Goal: Information Seeking & Learning: Learn about a topic

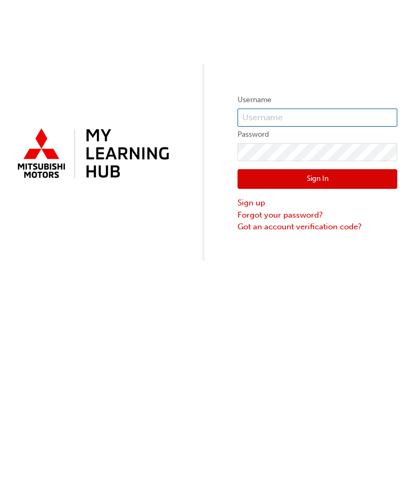
click at [296, 116] on input "text" at bounding box center [317, 118] width 160 height 18
click at [289, 110] on input "text" at bounding box center [317, 118] width 160 height 18
type input "0005906644"
click at [332, 177] on button "Sign In" at bounding box center [317, 179] width 160 height 20
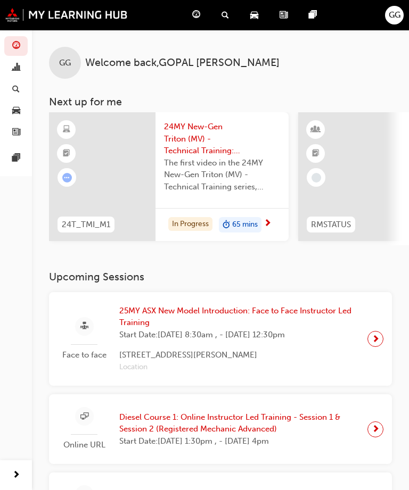
scroll to position [0, -2]
click at [192, 17] on span "guage-icon" at bounding box center [196, 15] width 8 height 13
click at [200, 12] on div "Dashboard" at bounding box center [198, 15] width 29 height 22
click at [203, 15] on div "Dashboard" at bounding box center [198, 15] width 29 height 22
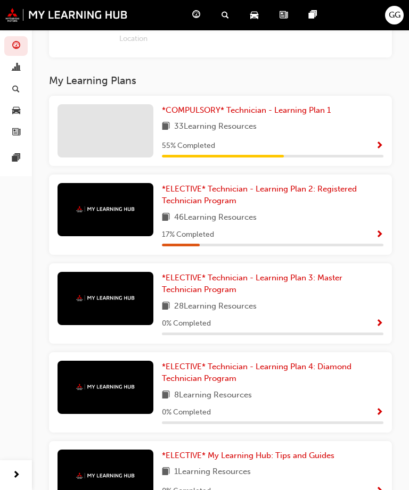
scroll to position [664, 0]
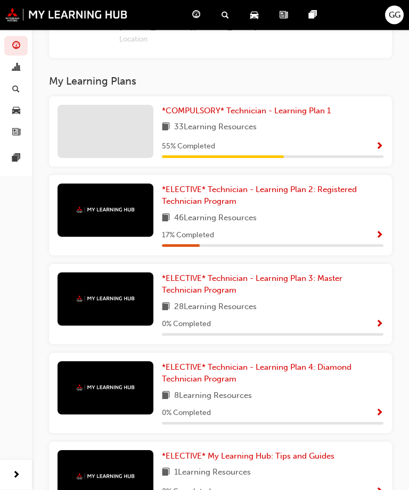
click at [375, 143] on span "Show Progress" at bounding box center [379, 148] width 8 height 10
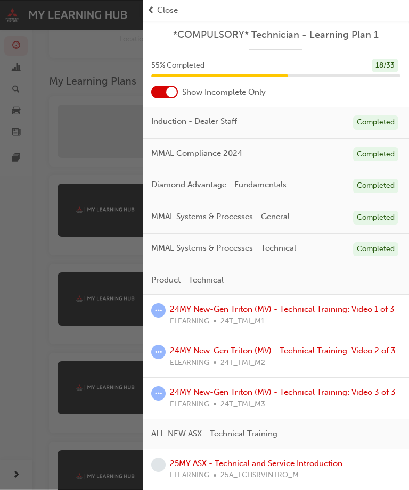
scroll to position [0, 0]
click at [160, 93] on div at bounding box center [164, 92] width 27 height 13
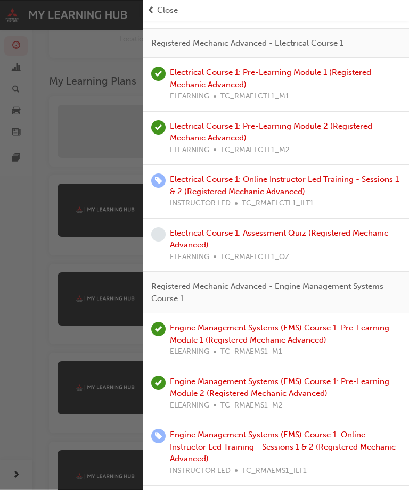
scroll to position [1234, 0]
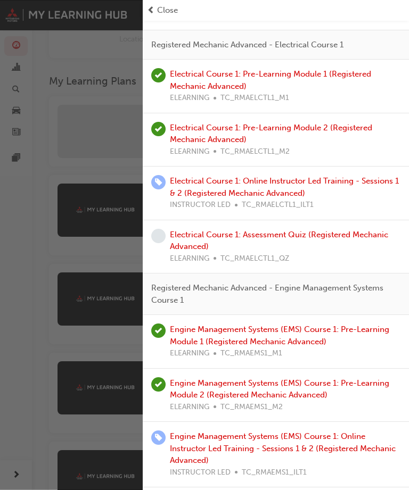
click at [307, 176] on link "Electrical Course 1: Online Instructor Led Training - Sessions 1 & 2 (Registere…" at bounding box center [284, 187] width 229 height 22
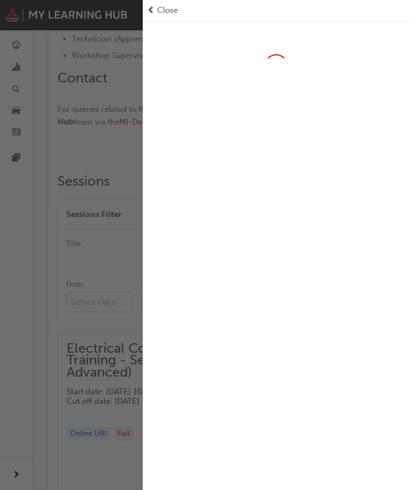
scroll to position [638, 0]
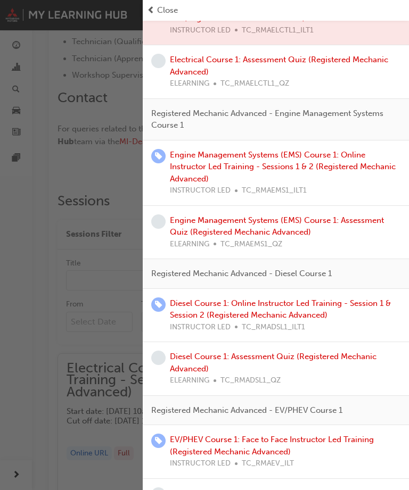
click at [160, 16] on span "Close" at bounding box center [167, 10] width 21 height 12
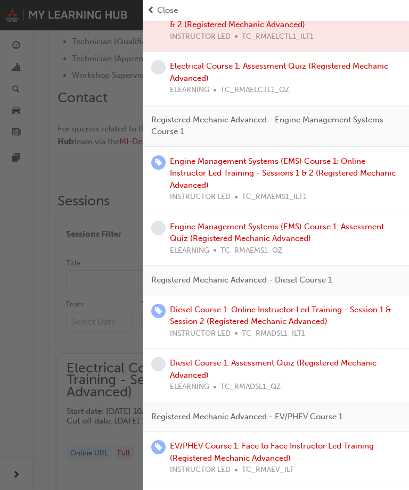
click at [159, 16] on span "Close" at bounding box center [167, 10] width 21 height 12
click at [159, 10] on span "Close" at bounding box center [167, 10] width 21 height 12
click at [86, 106] on div "button" at bounding box center [71, 245] width 143 height 490
click at [164, 11] on span "Close" at bounding box center [167, 10] width 21 height 12
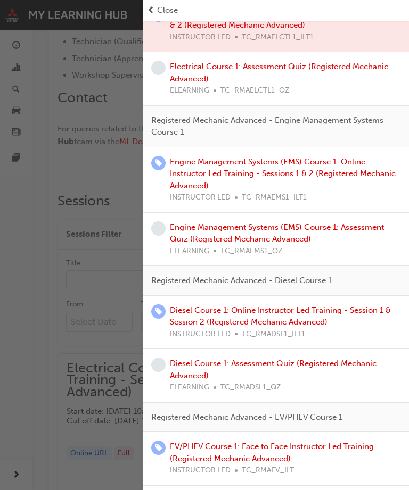
click at [163, 11] on span "Close" at bounding box center [167, 10] width 21 height 12
click at [169, 9] on span "Close" at bounding box center [167, 10] width 21 height 12
click at [92, 121] on div "button" at bounding box center [71, 245] width 143 height 490
click at [163, 14] on span "Close" at bounding box center [167, 10] width 21 height 12
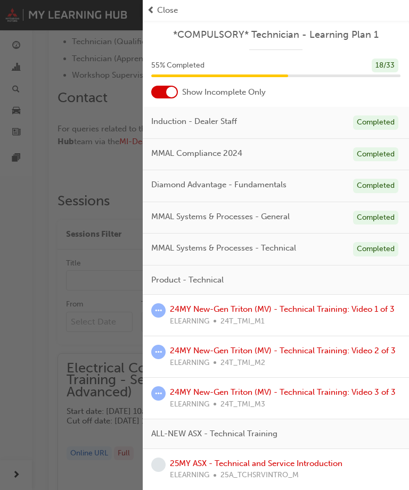
scroll to position [0, 0]
click at [164, 92] on div at bounding box center [164, 92] width 27 height 13
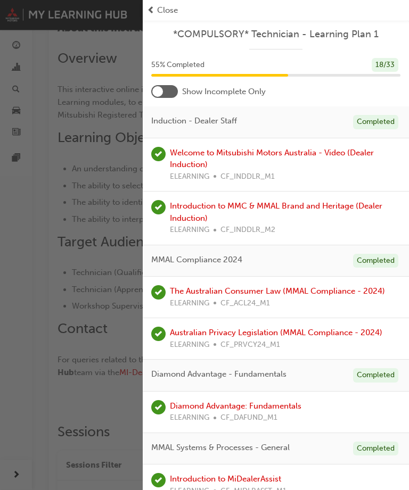
scroll to position [407, 0]
